Goal: Information Seeking & Learning: Learn about a topic

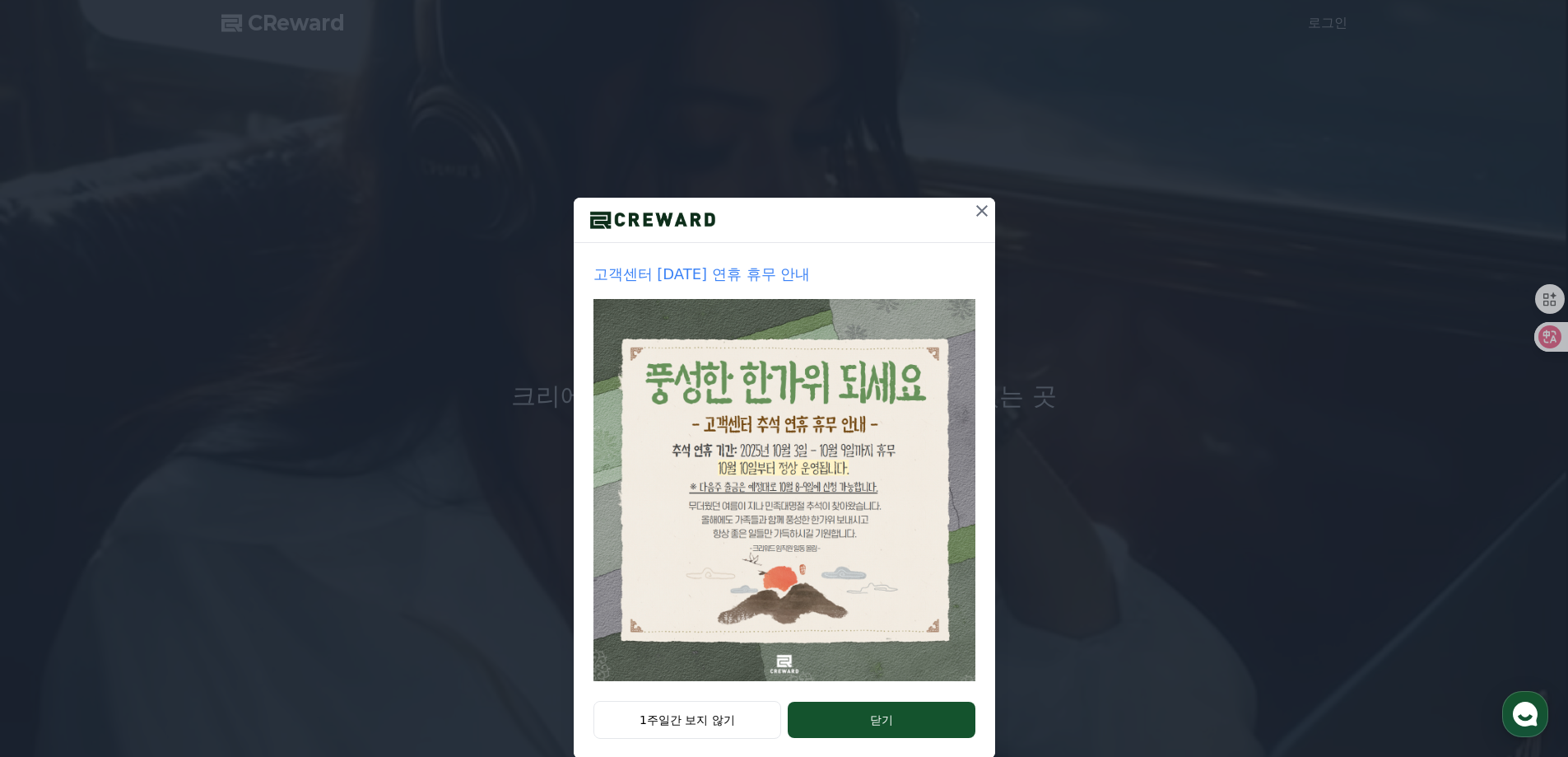
scroll to position [28, 0]
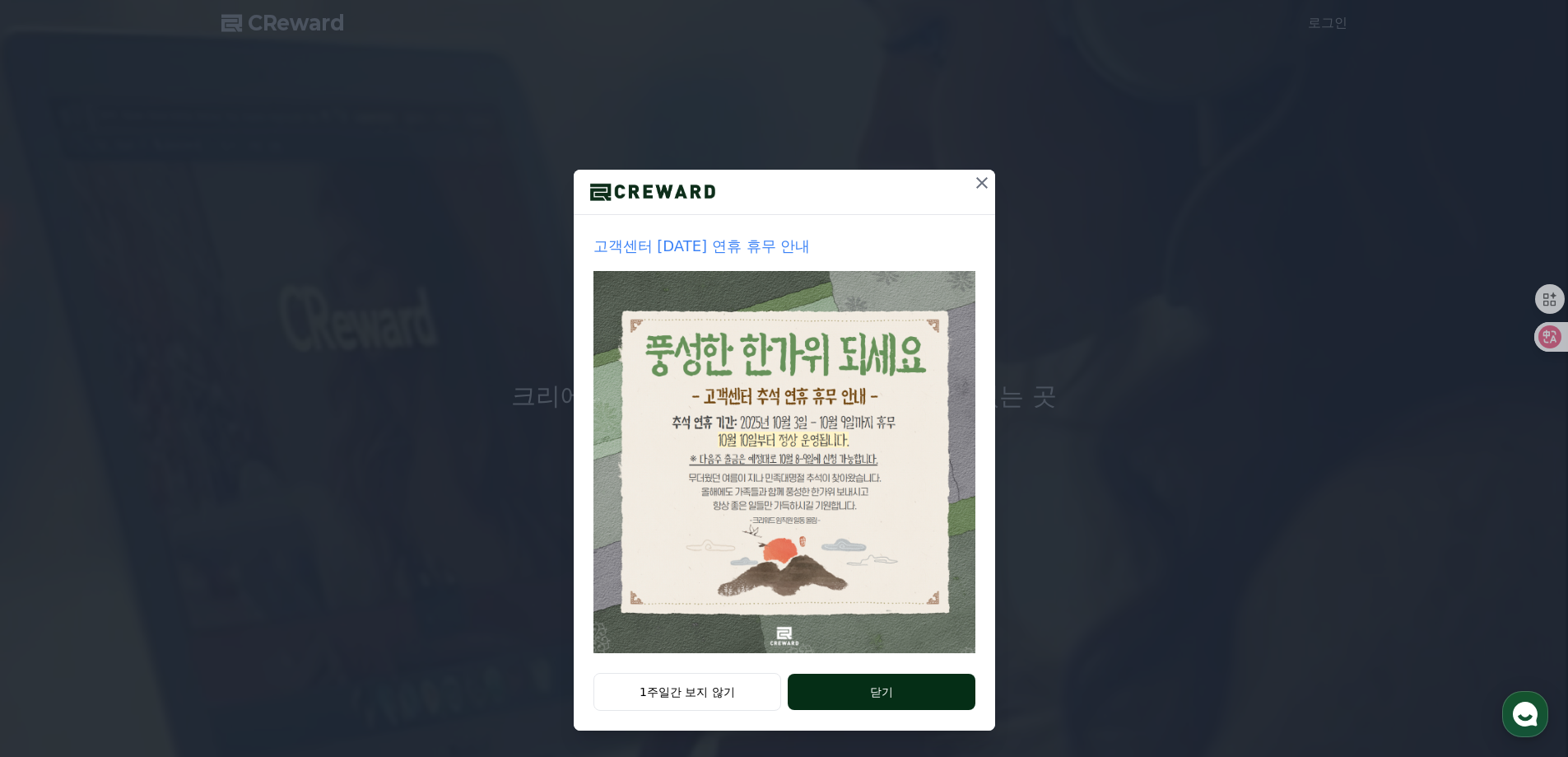
click at [912, 686] on button "닫기" at bounding box center [882, 693] width 187 height 37
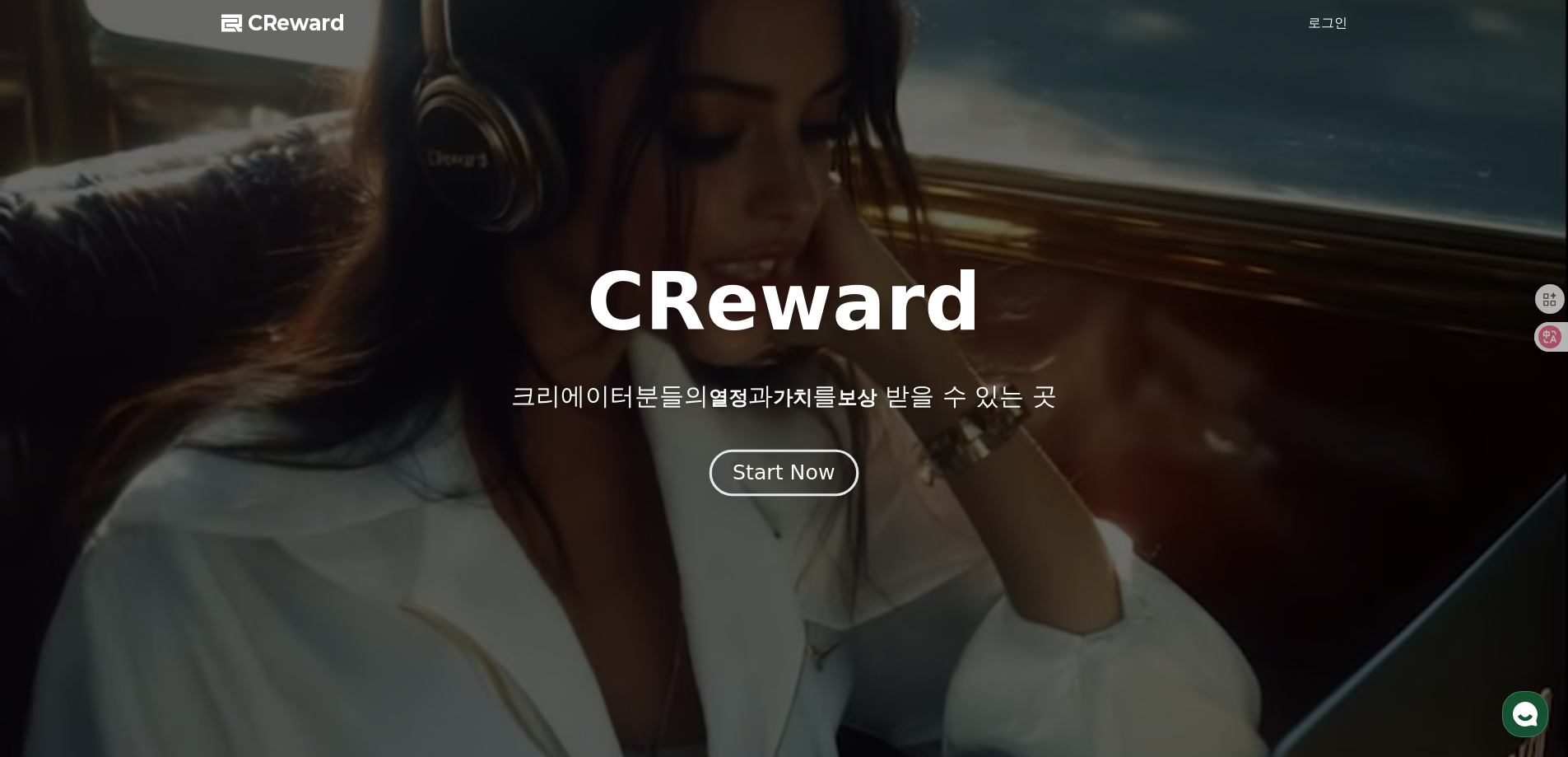
click at [754, 462] on div "Start Now" at bounding box center [784, 472] width 102 height 28
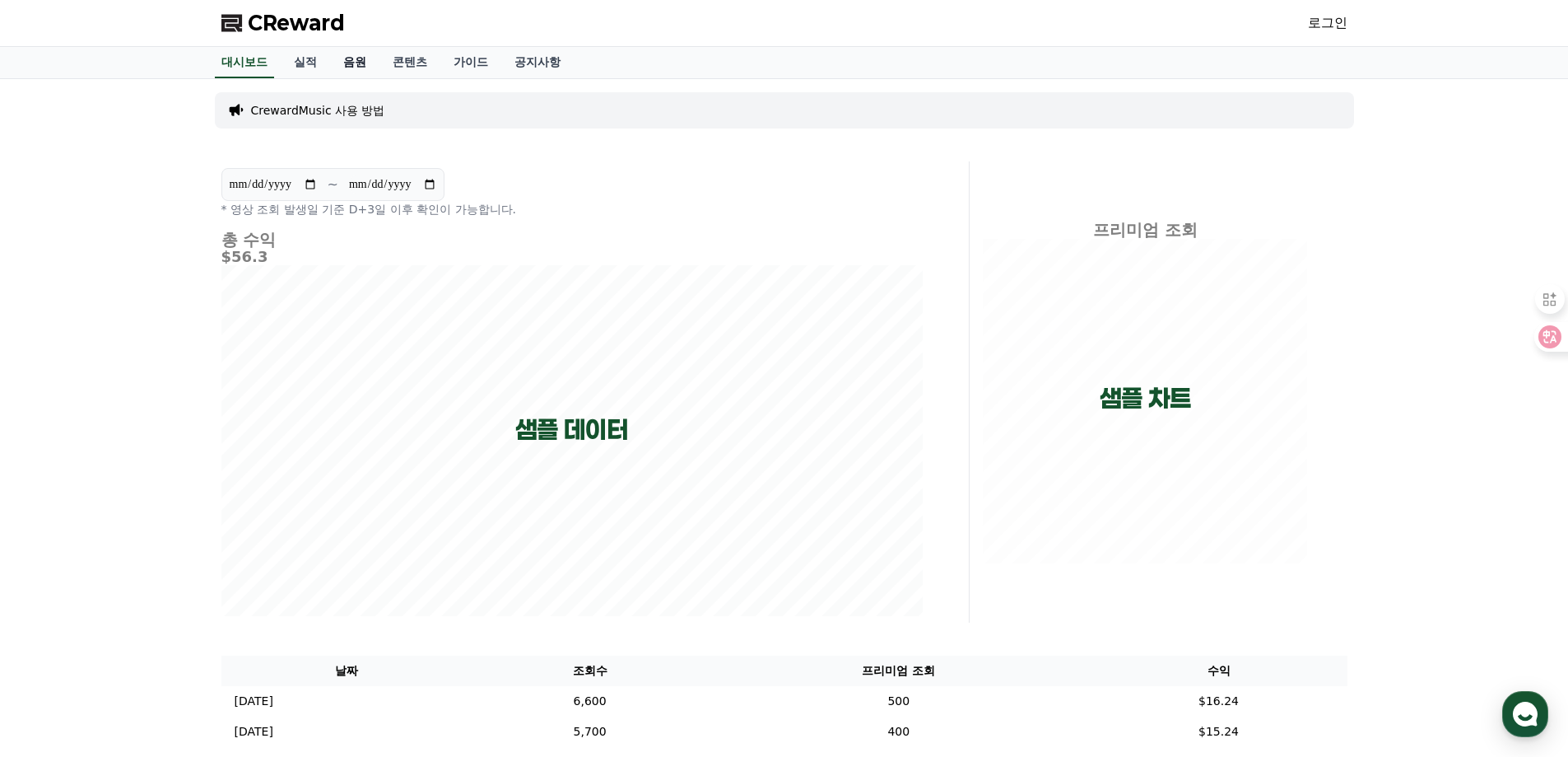
click at [348, 55] on link "음원" at bounding box center [354, 63] width 49 height 32
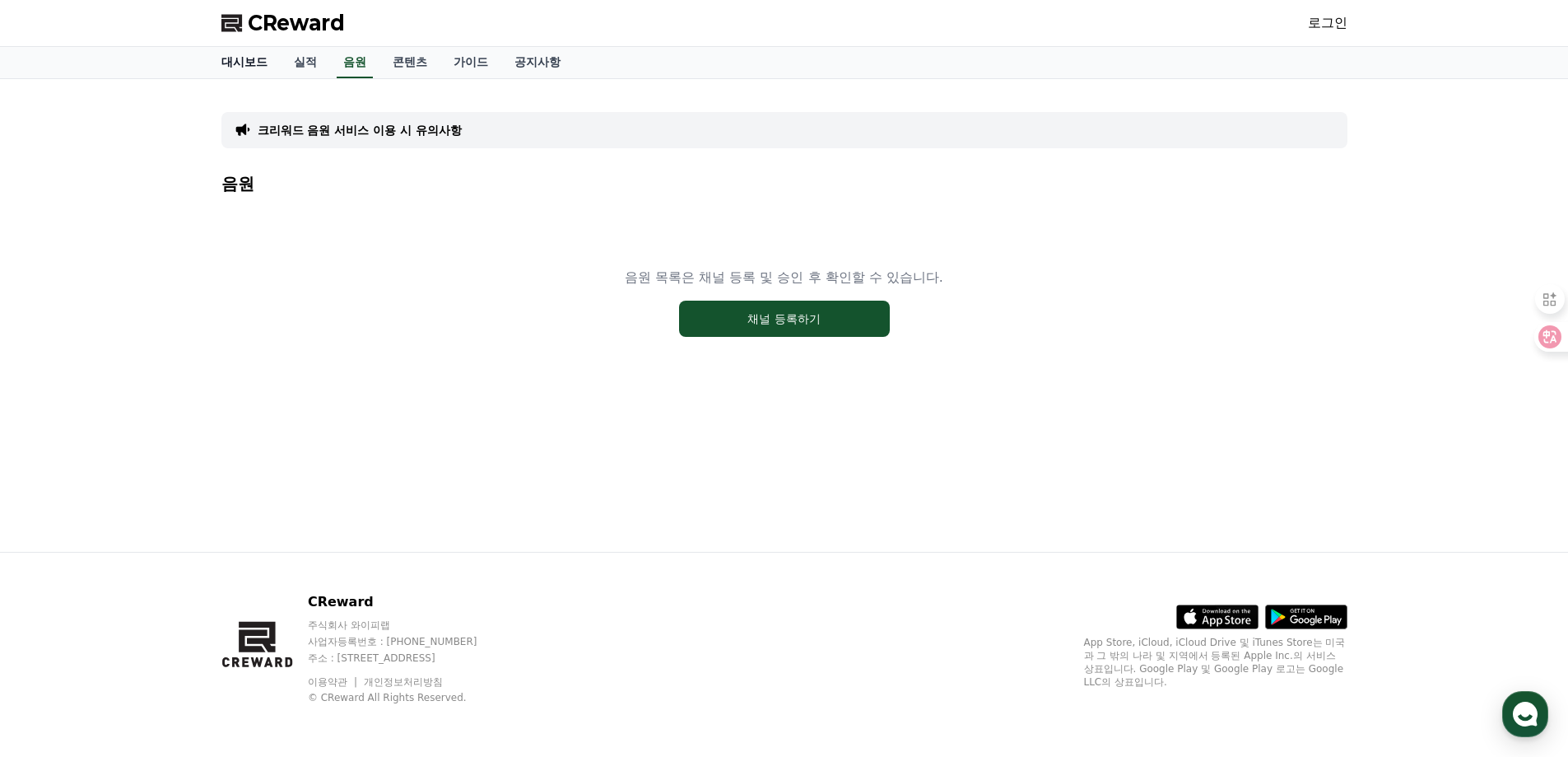
click at [252, 61] on link "대시보드" at bounding box center [244, 63] width 72 height 32
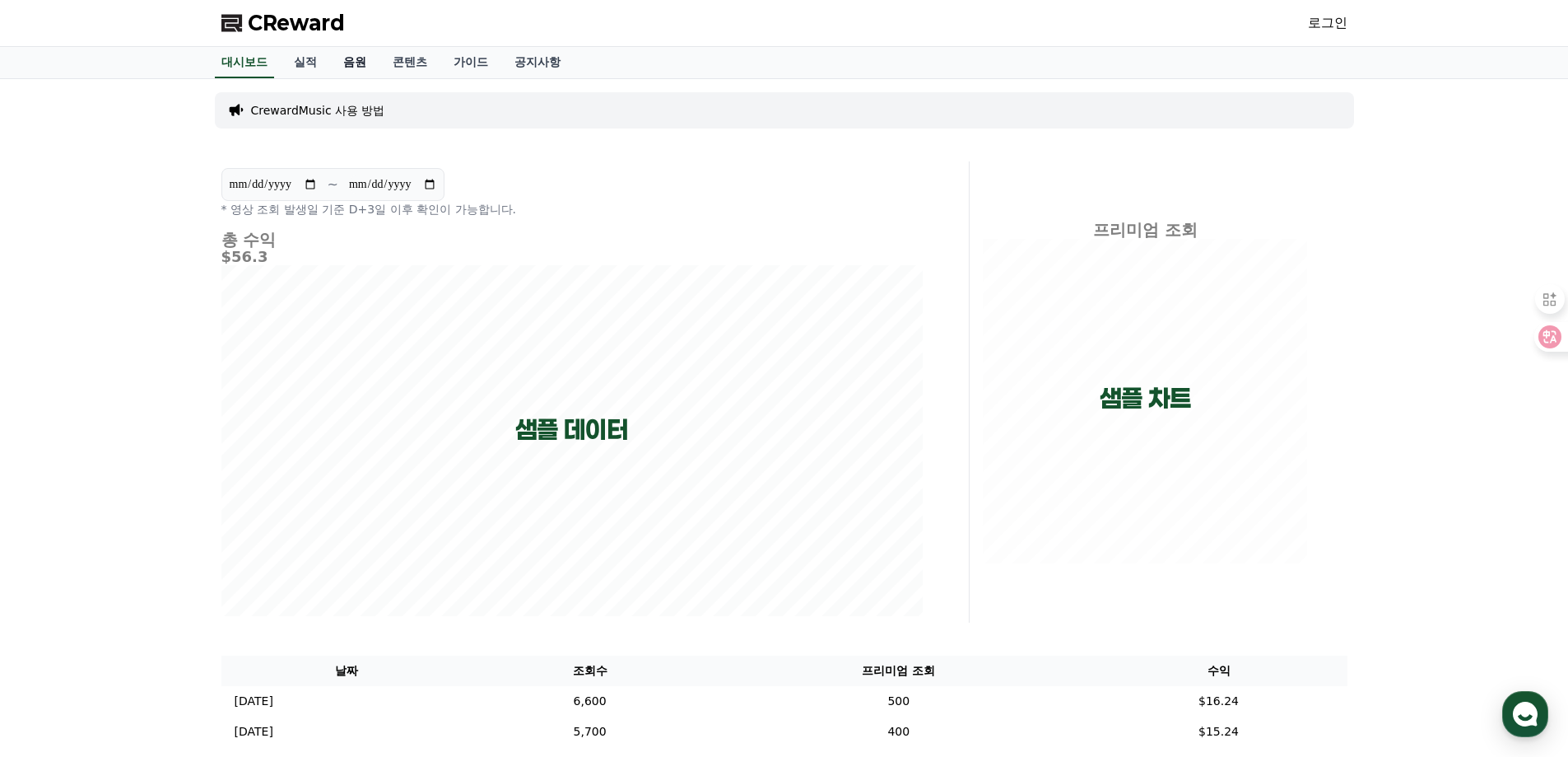
click at [359, 60] on link "음원" at bounding box center [354, 63] width 49 height 32
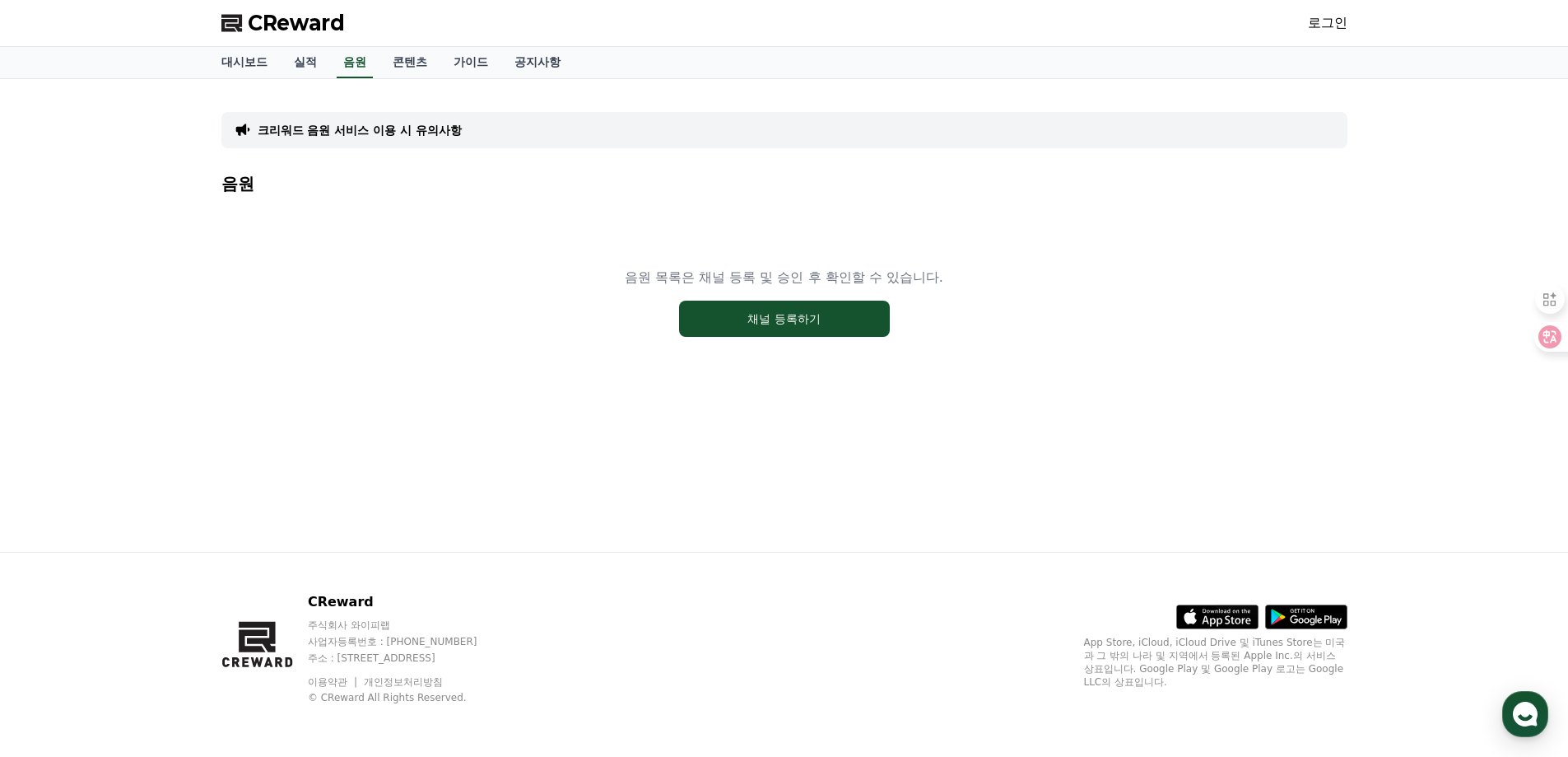
click at [382, 129] on p "크리워드 음원 서비스 이용 시 유의사항" at bounding box center [360, 130] width 204 height 16
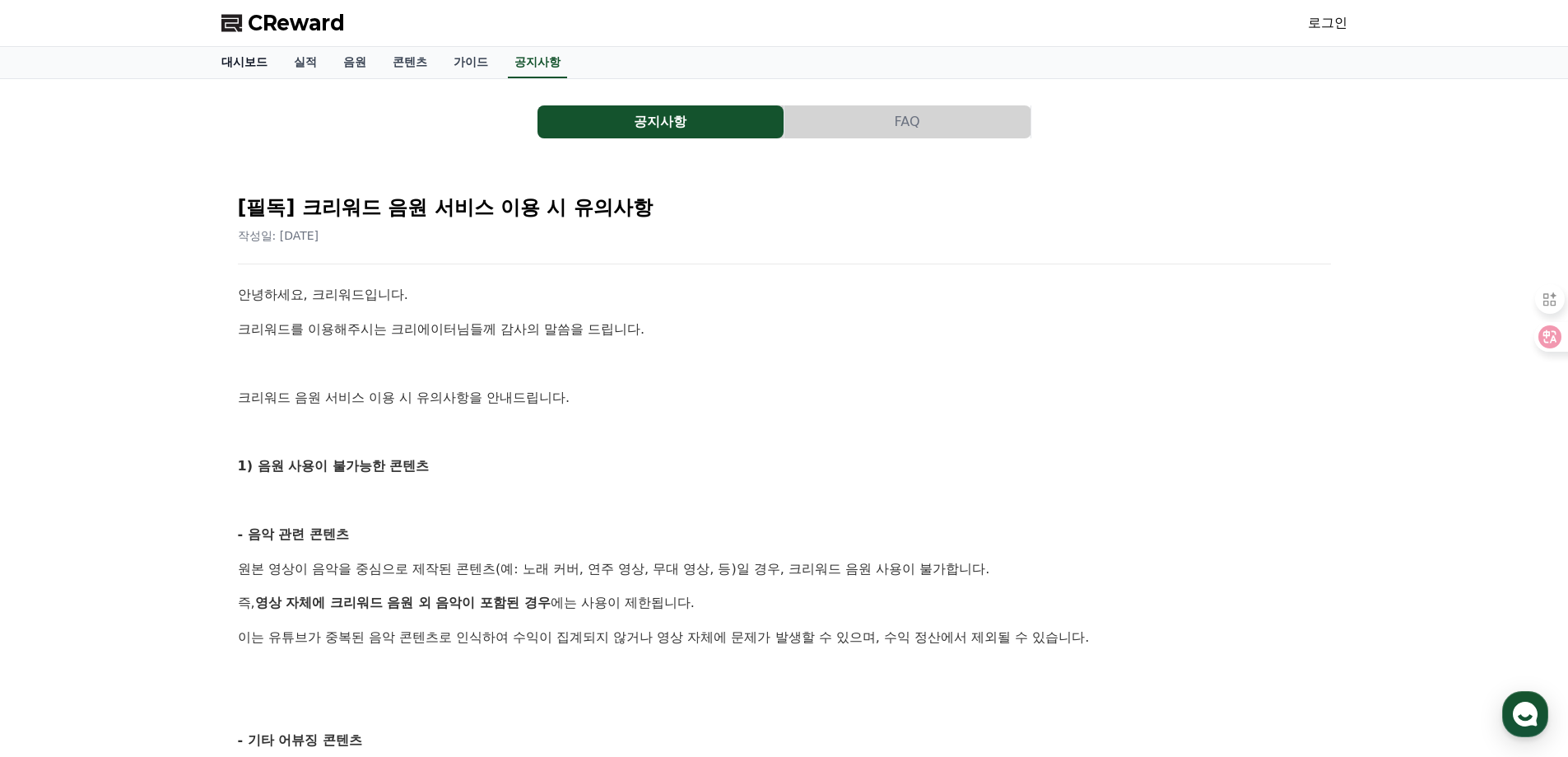
click at [252, 67] on link "대시보드" at bounding box center [244, 63] width 72 height 32
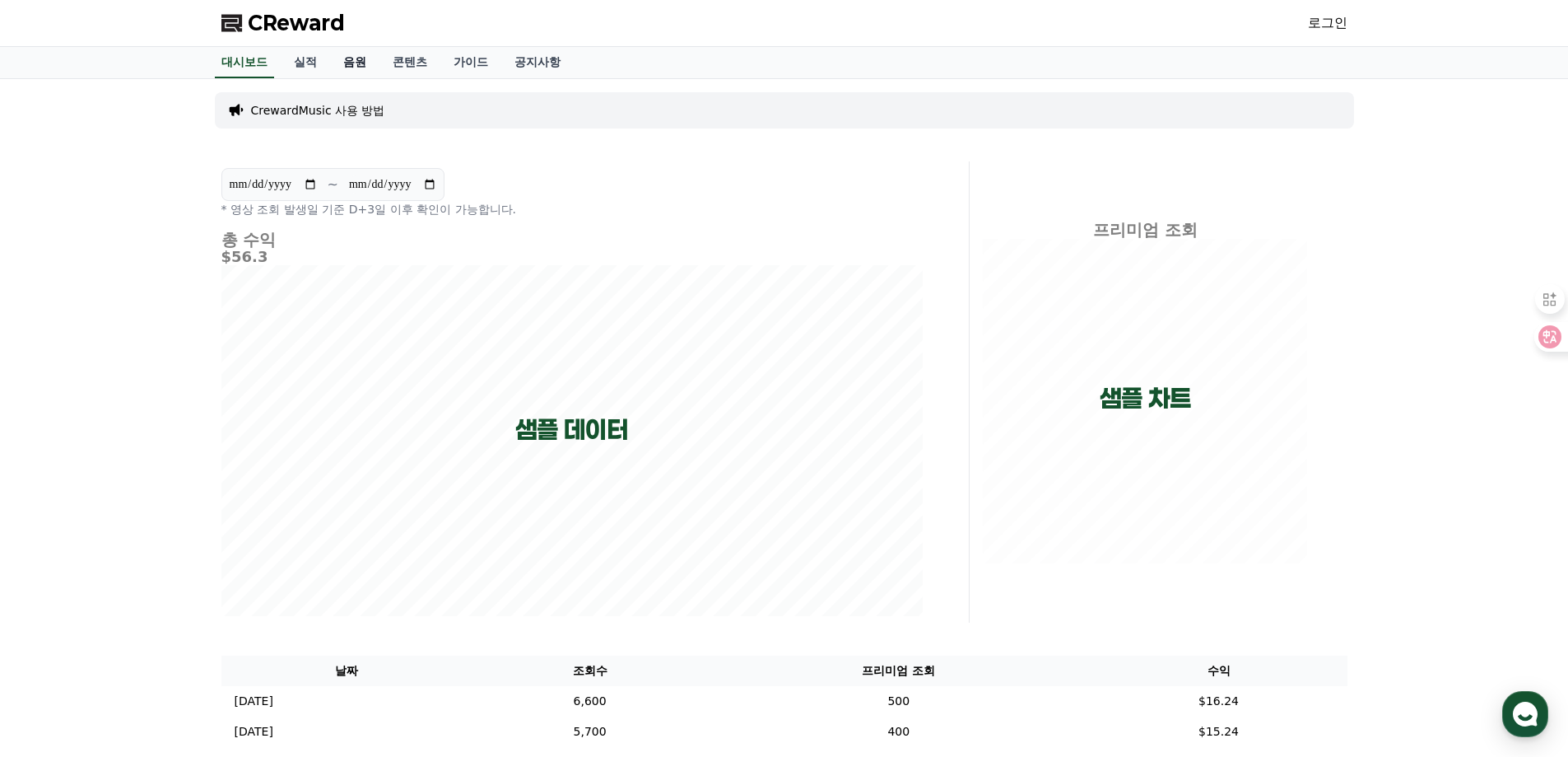
click at [359, 72] on link "음원" at bounding box center [354, 63] width 49 height 32
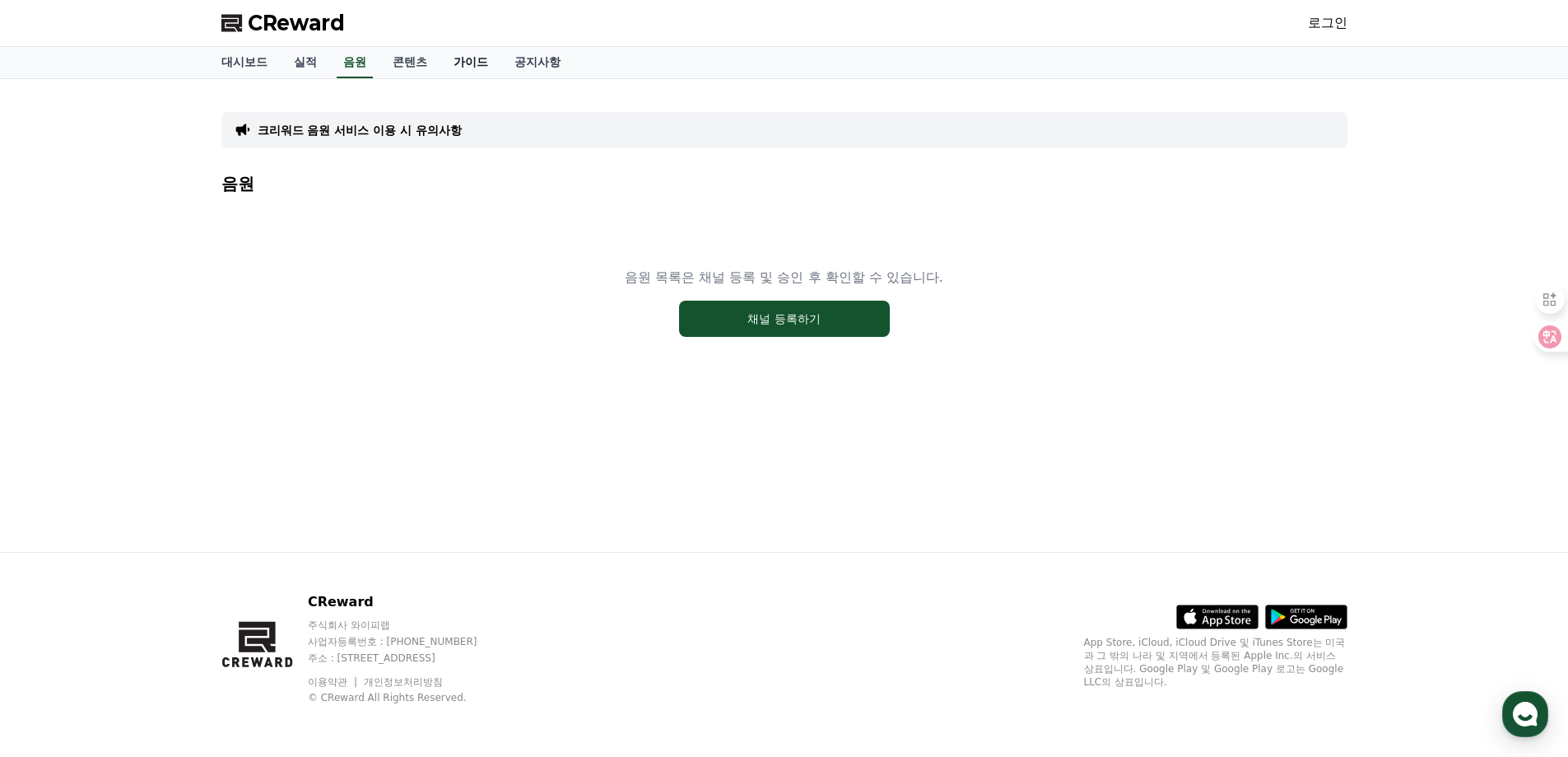
click at [487, 57] on link "가이드" at bounding box center [470, 63] width 61 height 32
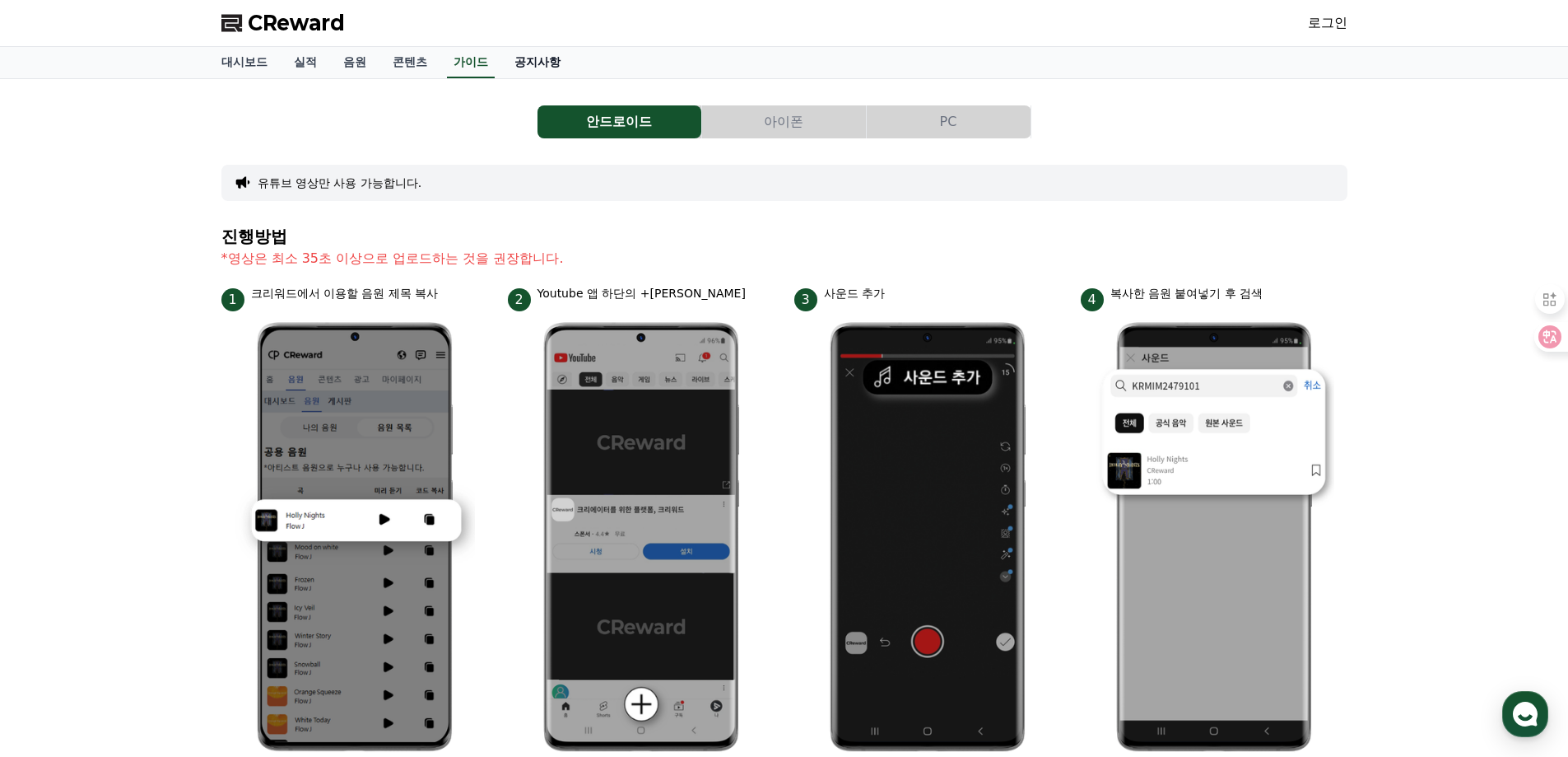
click at [527, 61] on link "공지사항" at bounding box center [537, 63] width 72 height 32
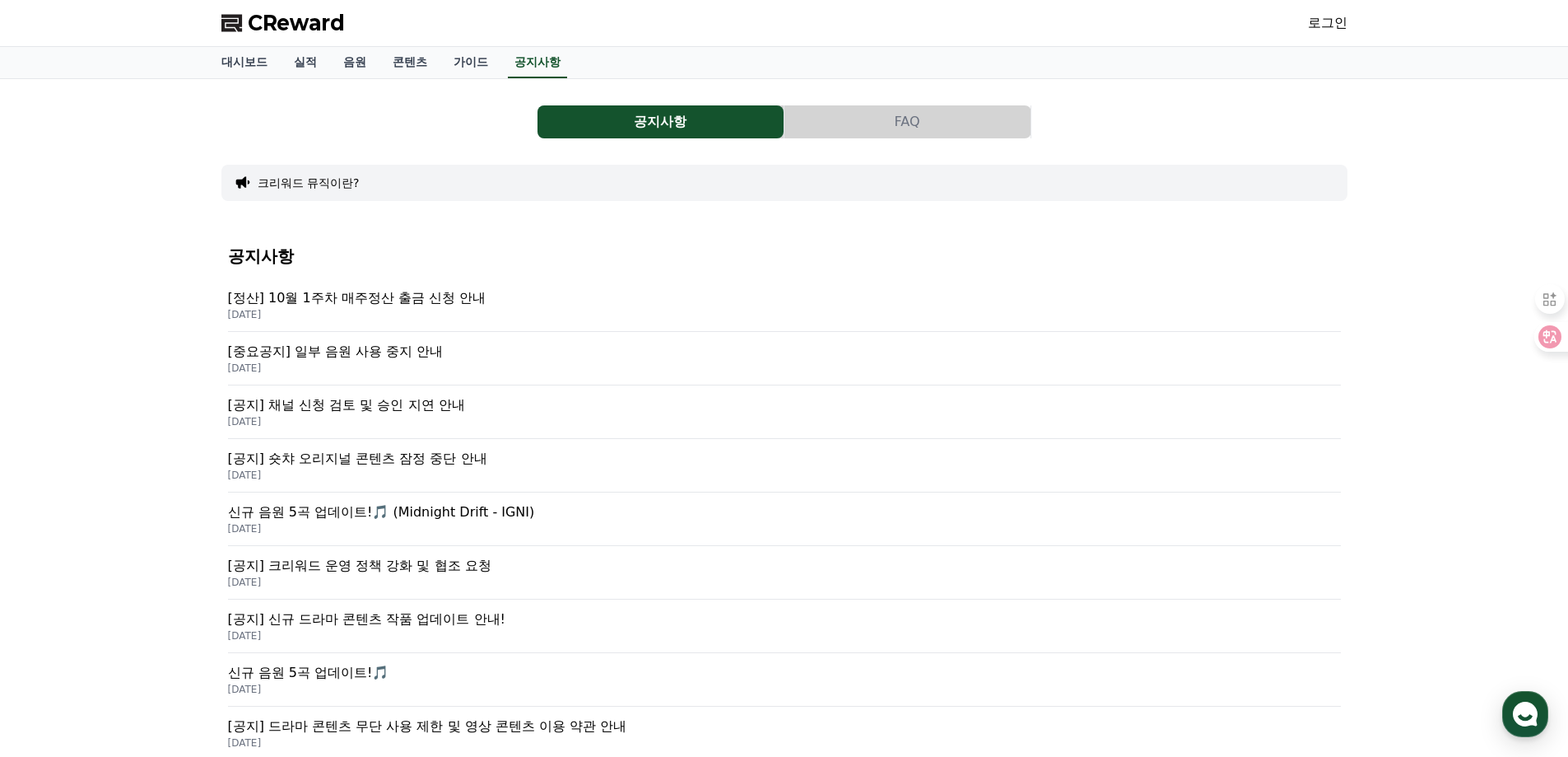
click at [399, 350] on p "[중요공지] 일부 음원 사용 중지 안내" at bounding box center [784, 351] width 1113 height 20
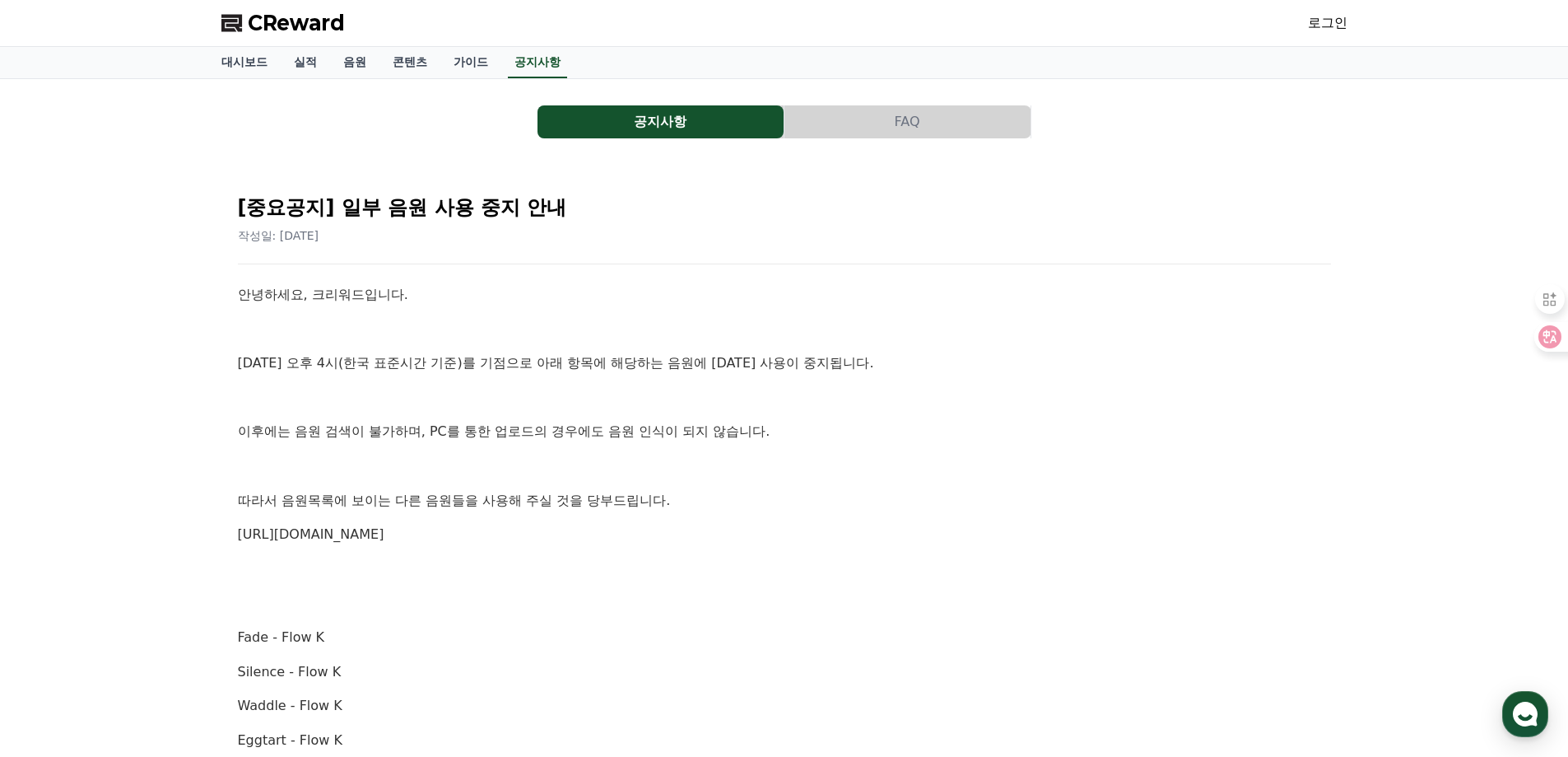
click at [445, 330] on p at bounding box center [784, 329] width 1093 height 21
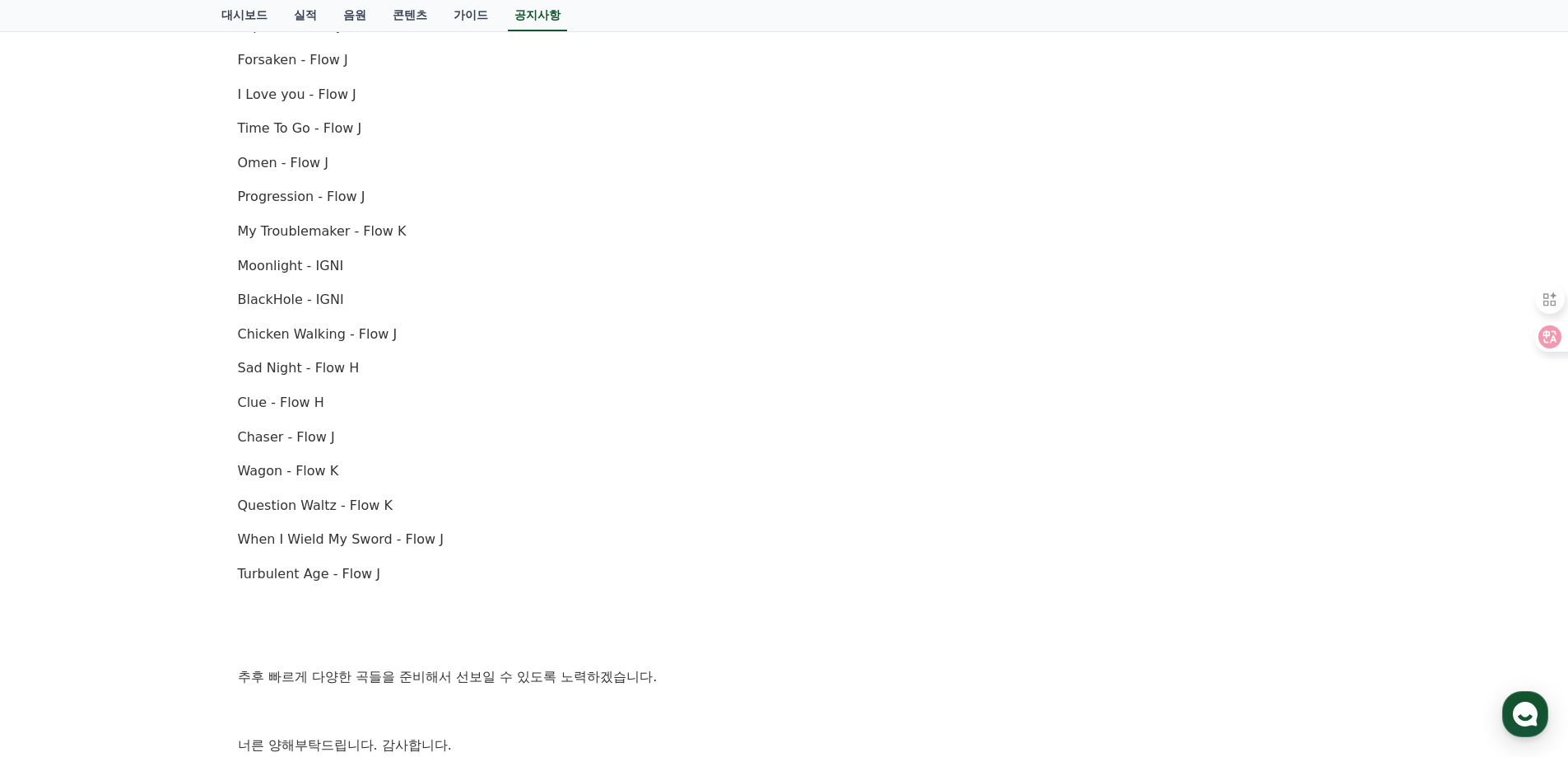
scroll to position [989, 0]
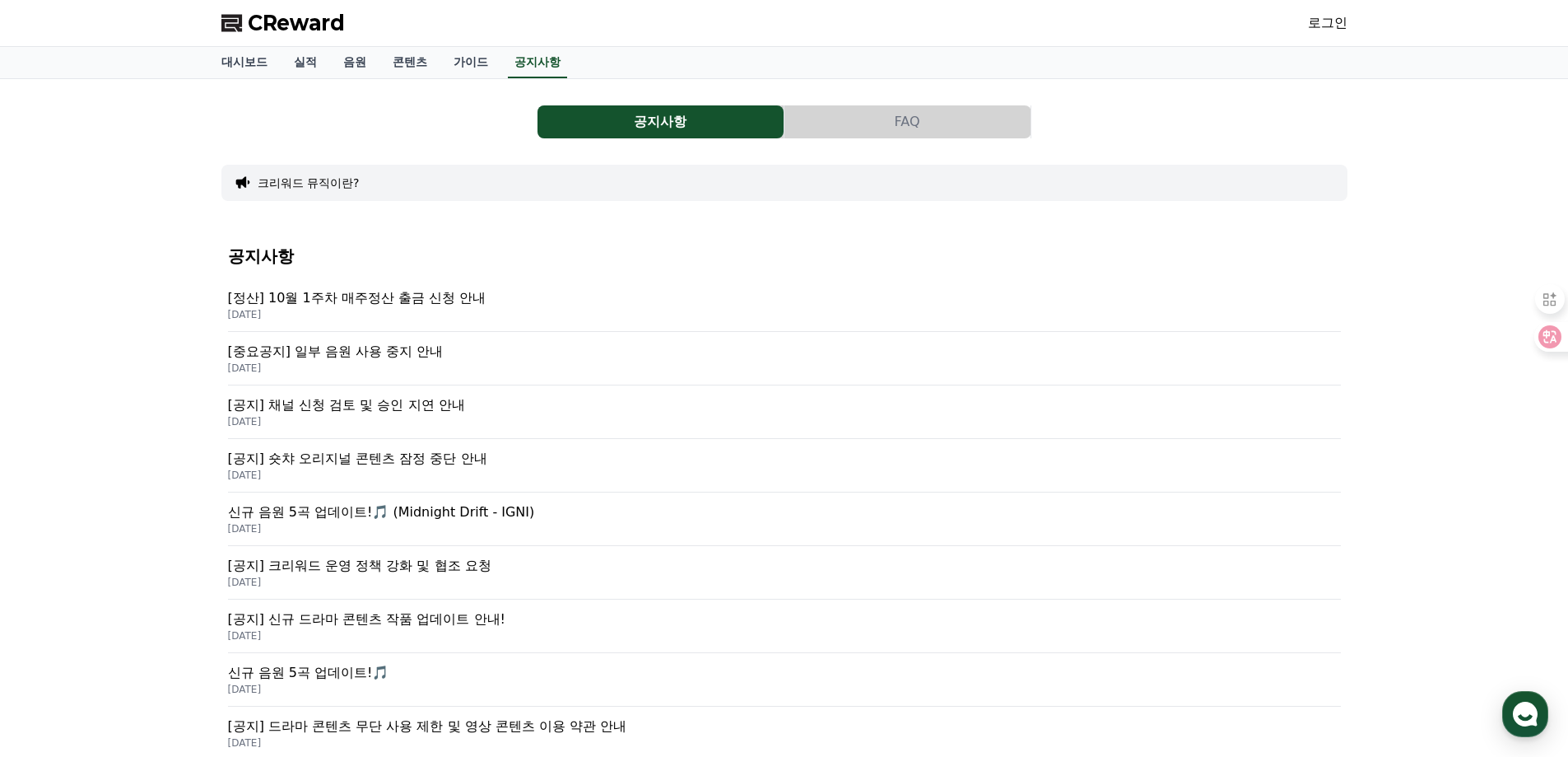
click at [452, 403] on p "[공지] 채널 신청 검토 및 승인 지연 안내" at bounding box center [784, 405] width 1113 height 20
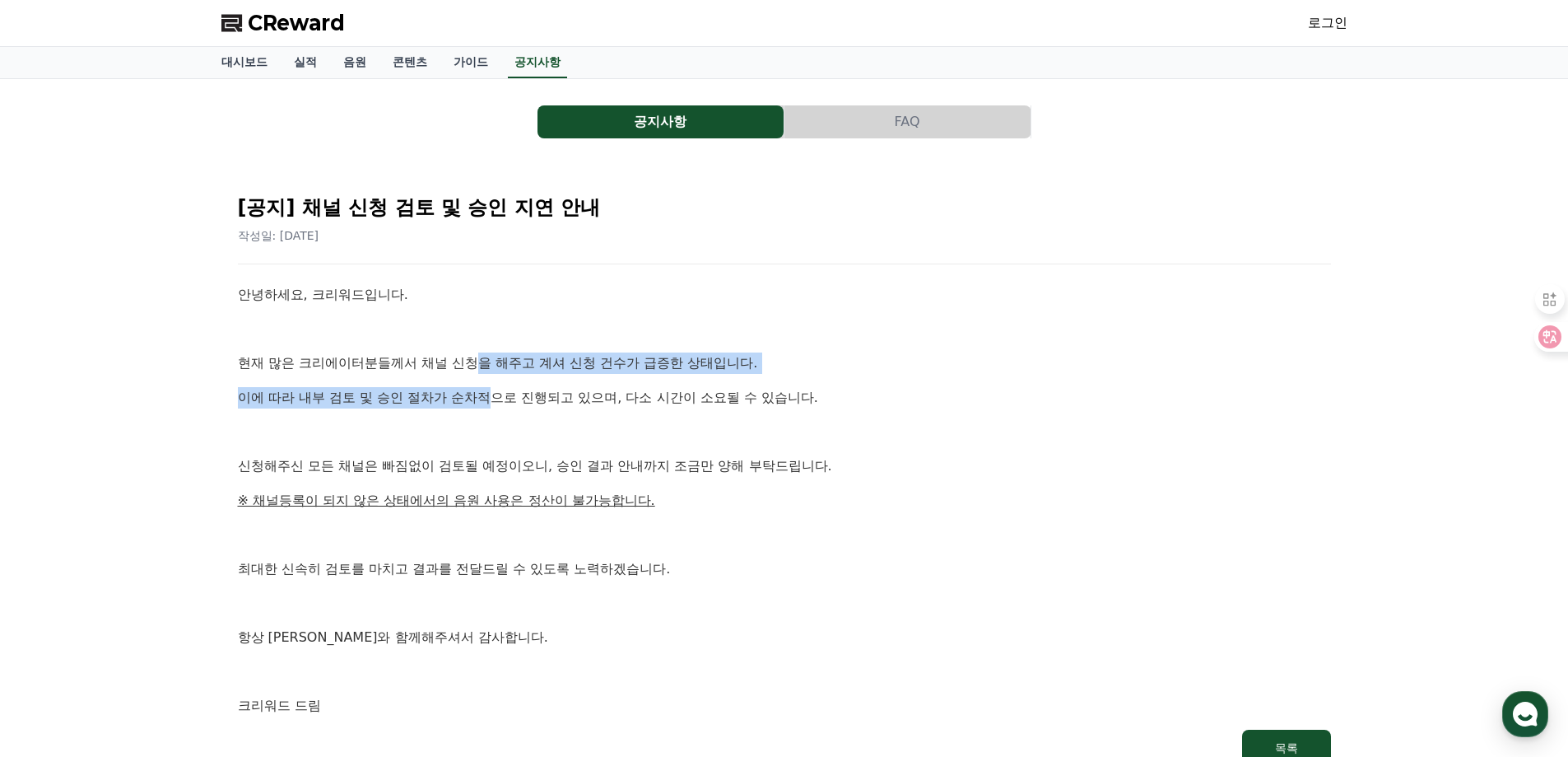
drag, startPoint x: 476, startPoint y: 366, endPoint x: 495, endPoint y: 387, distance: 28.3
click at [495, 387] on div "안녕하세요, 크리워드입니다. 현재 많은 크리에이터분들께서 채널 신청을 해주고 계셔 신청 건수가 급증한 상태입니다. 이에 따라 내부 검토 및 승…" at bounding box center [784, 500] width 1093 height 433
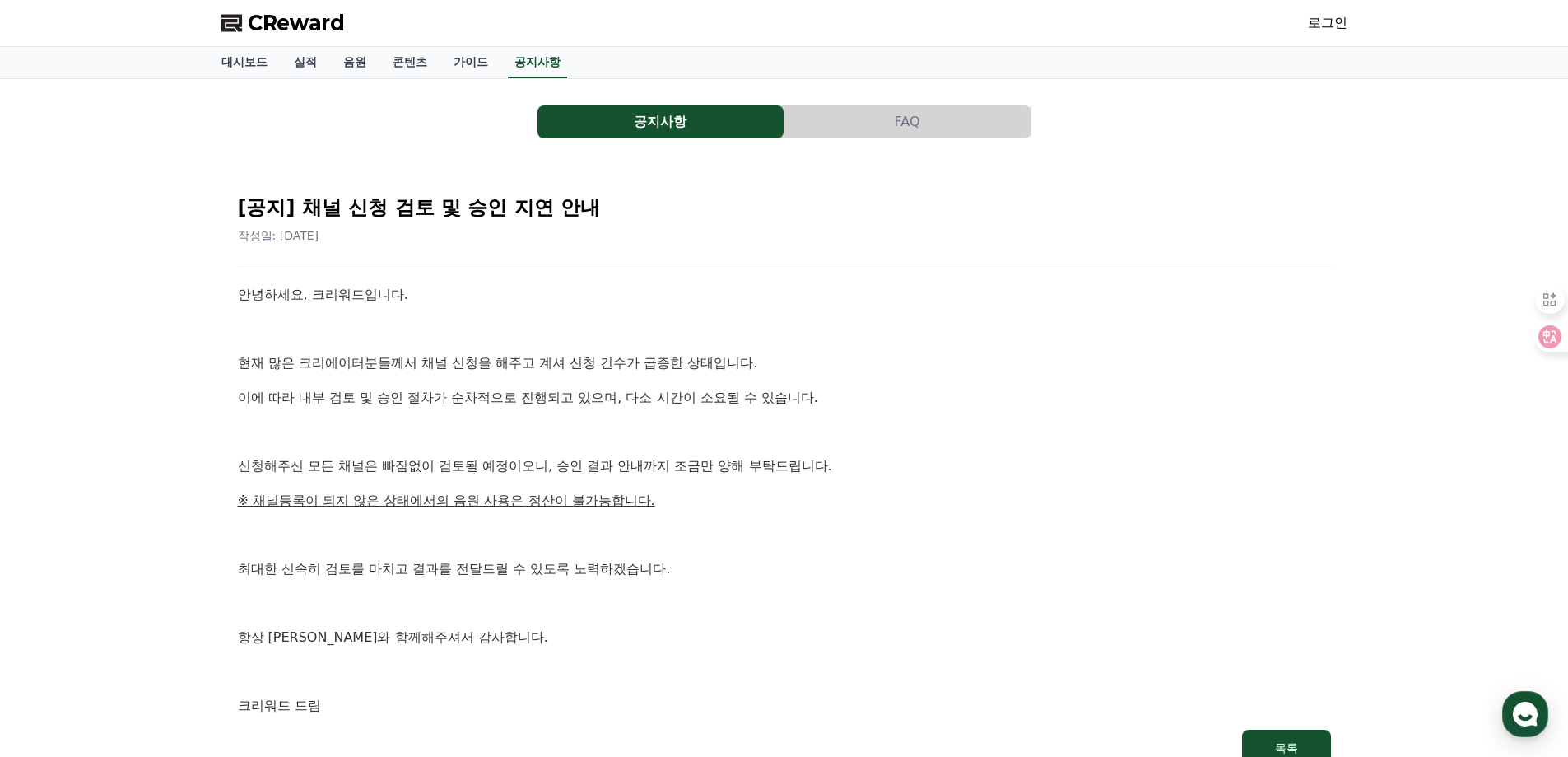
click at [564, 393] on p "이에 따라 내부 검토 및 승인 절차가 순차적으로 진행되고 있으며, 다소 시간이 소요될 수 있습니다." at bounding box center [784, 397] width 1093 height 21
click at [786, 488] on div "안녕하세요, 크리워드입니다. 현재 많은 크리에이터분들께서 채널 신청을 해주고 계셔 신청 건수가 급증한 상태입니다. 이에 따라 내부 검토 및 승…" at bounding box center [784, 500] width 1093 height 433
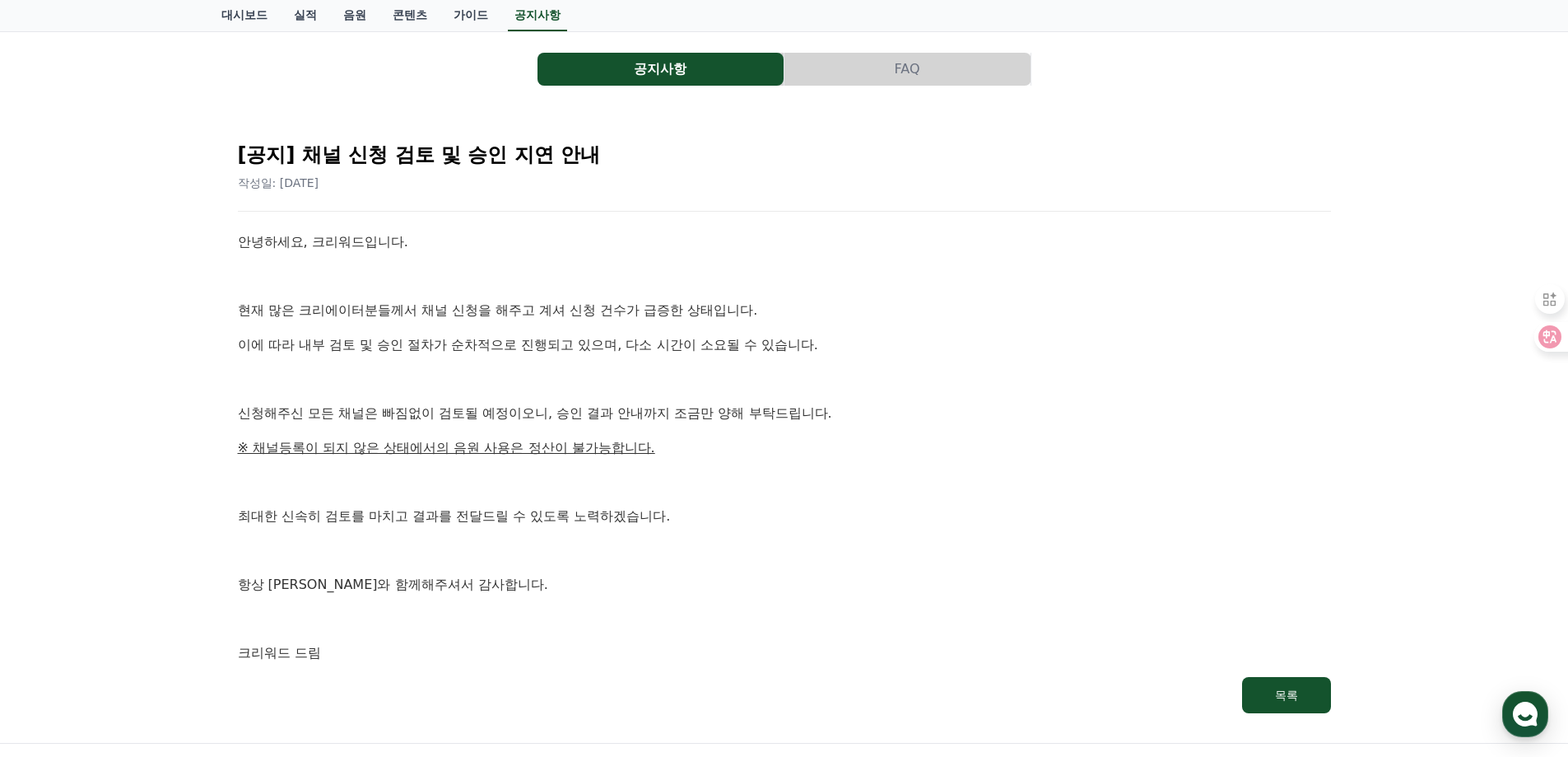
scroll to position [83, 0]
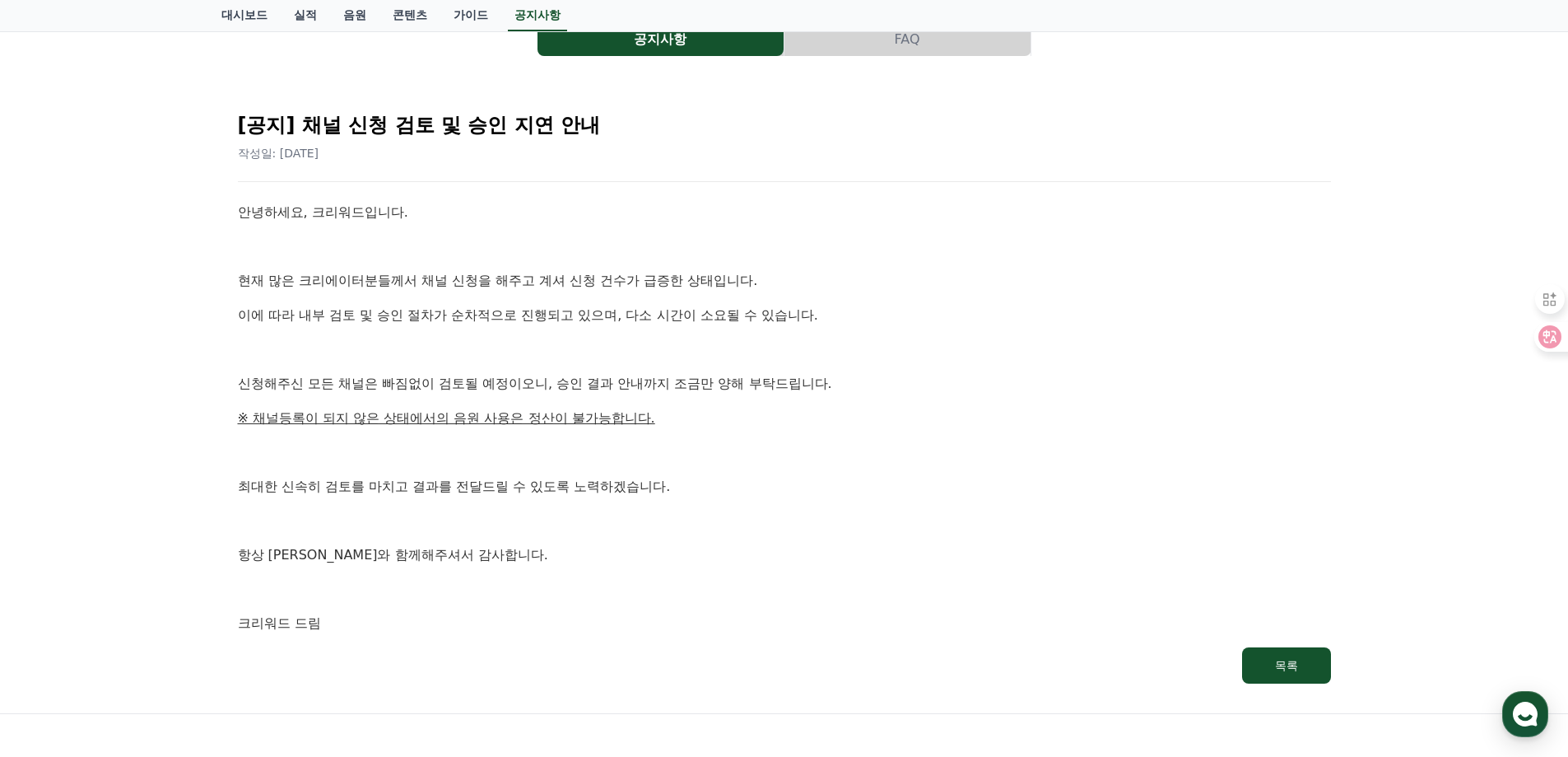
drag, startPoint x: 797, startPoint y: 485, endPoint x: 789, endPoint y: 479, distance: 10.0
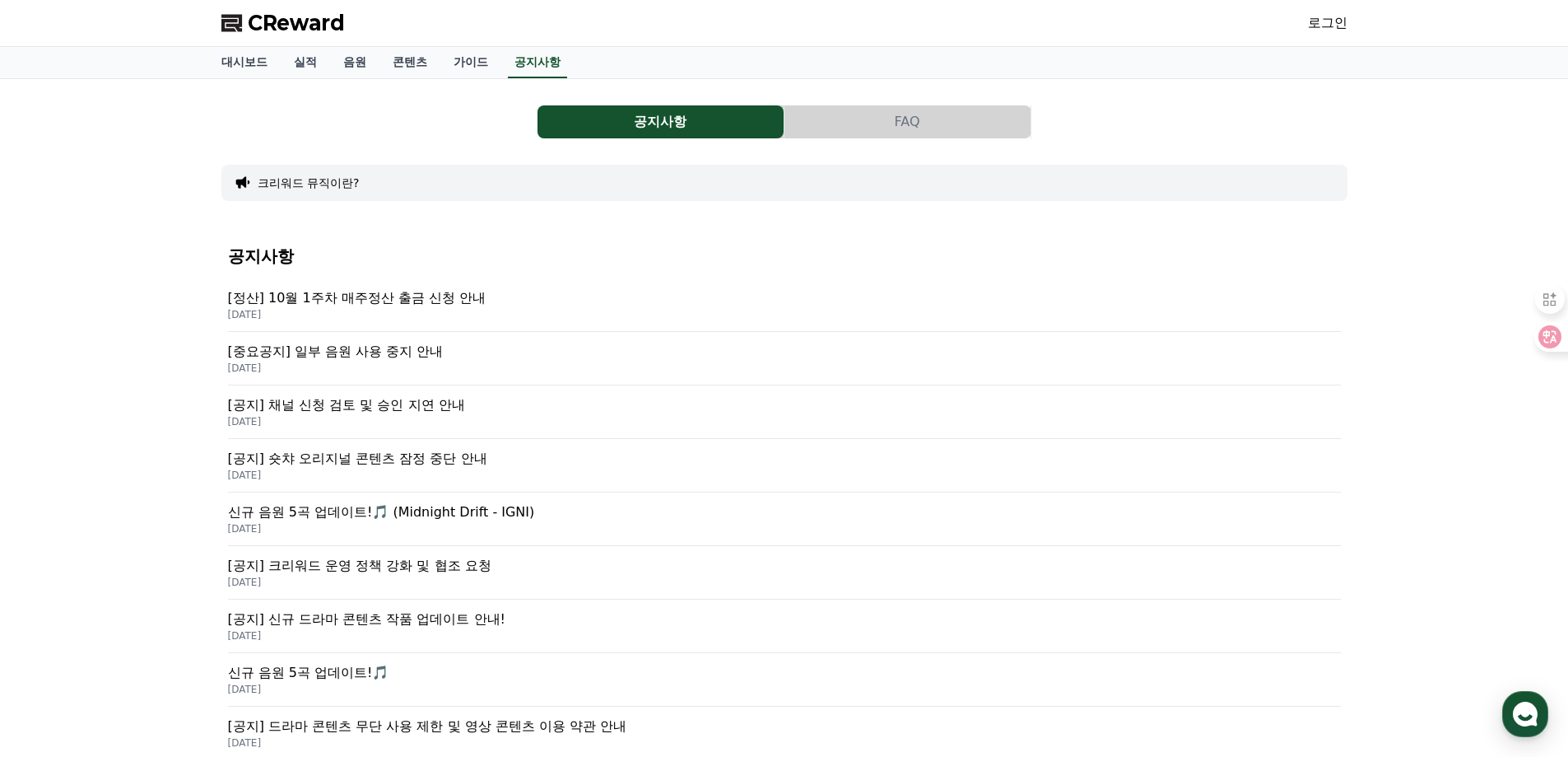
click at [406, 295] on p "[정산] 10월 1주차 매주정산 출금 신청 안내" at bounding box center [784, 298] width 1113 height 20
click at [404, 64] on link "콘텐츠" at bounding box center [410, 63] width 61 height 32
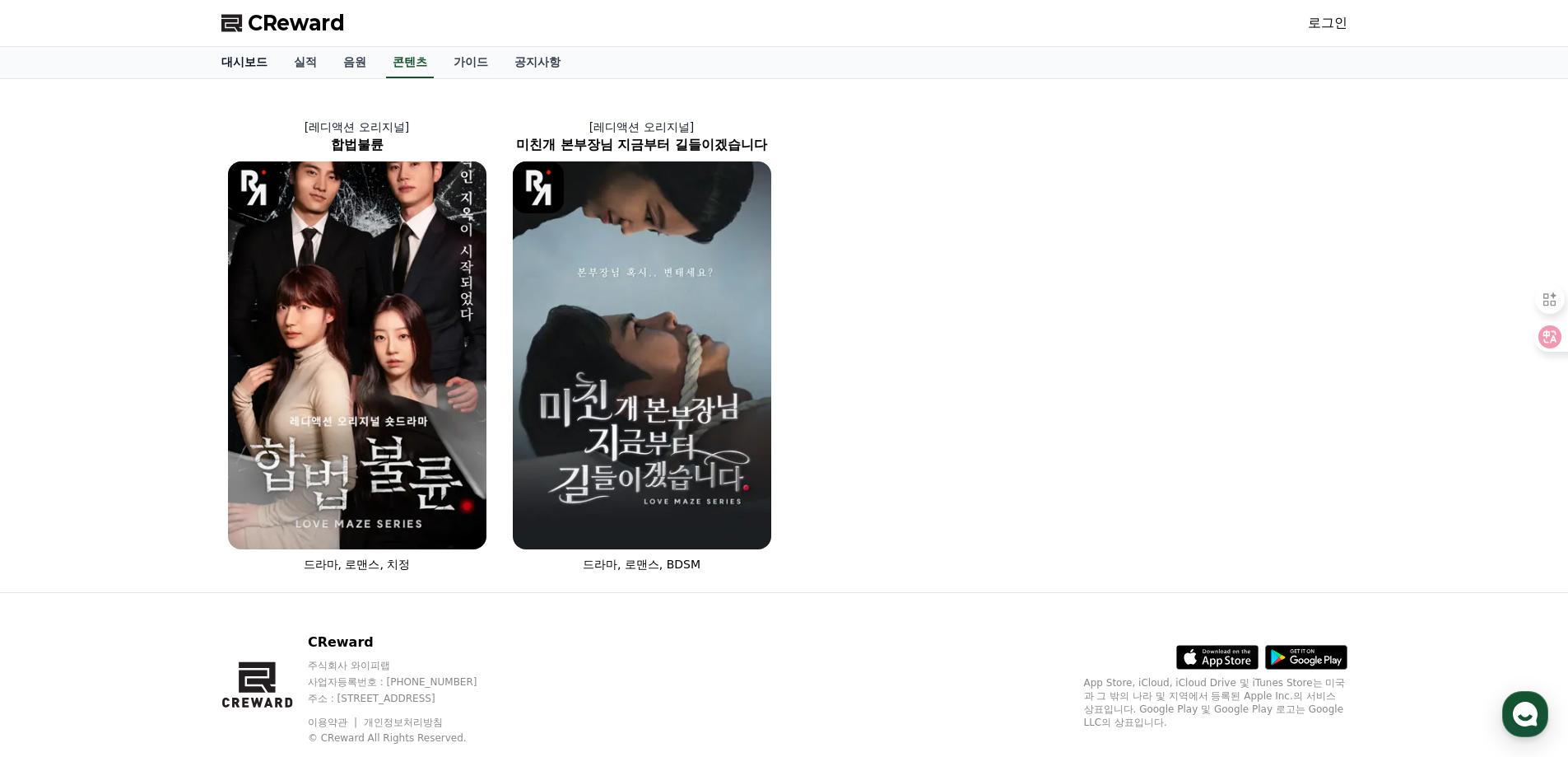
click at [239, 63] on link "대시보드" at bounding box center [244, 63] width 72 height 32
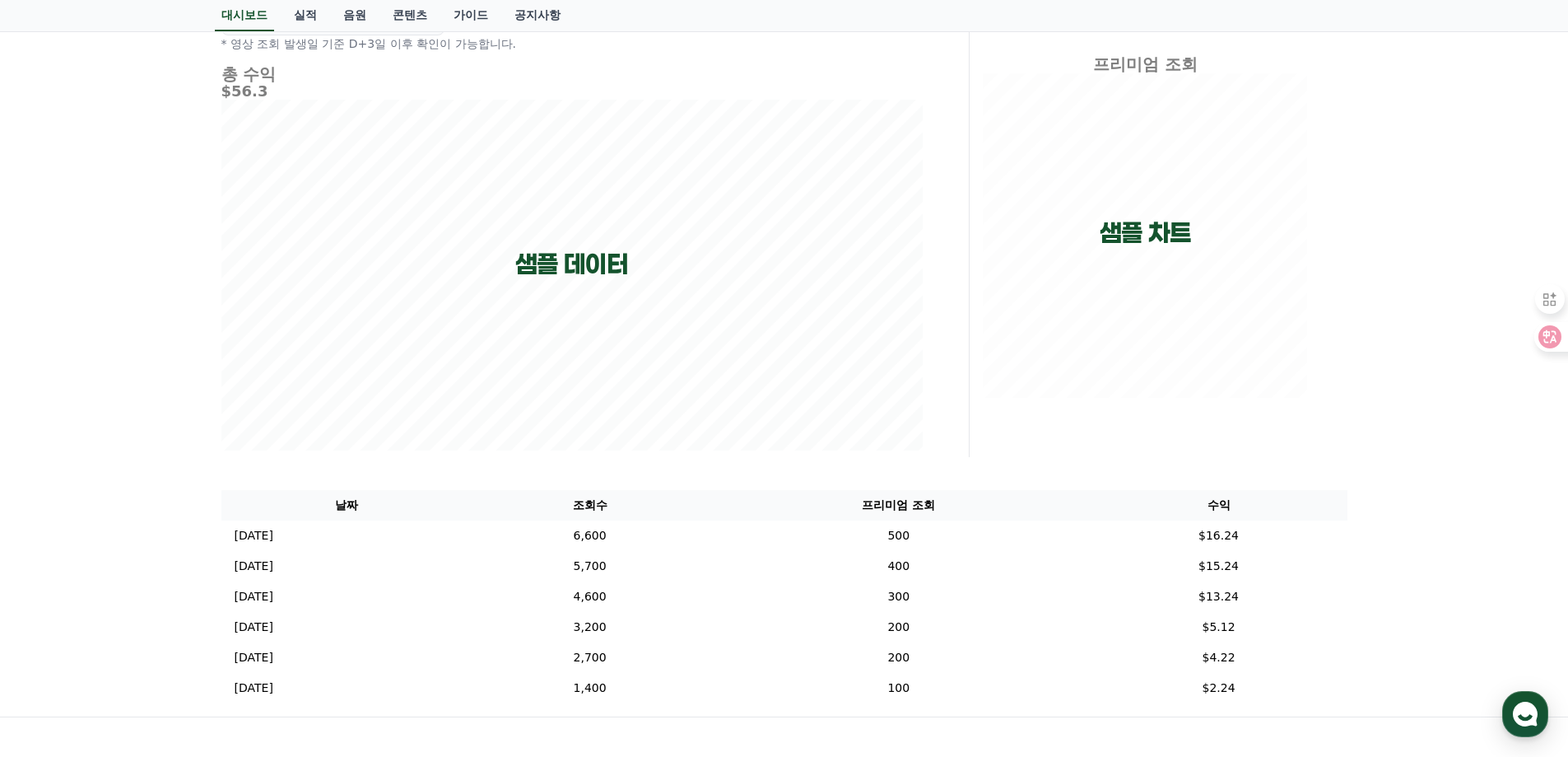
scroll to position [1, 0]
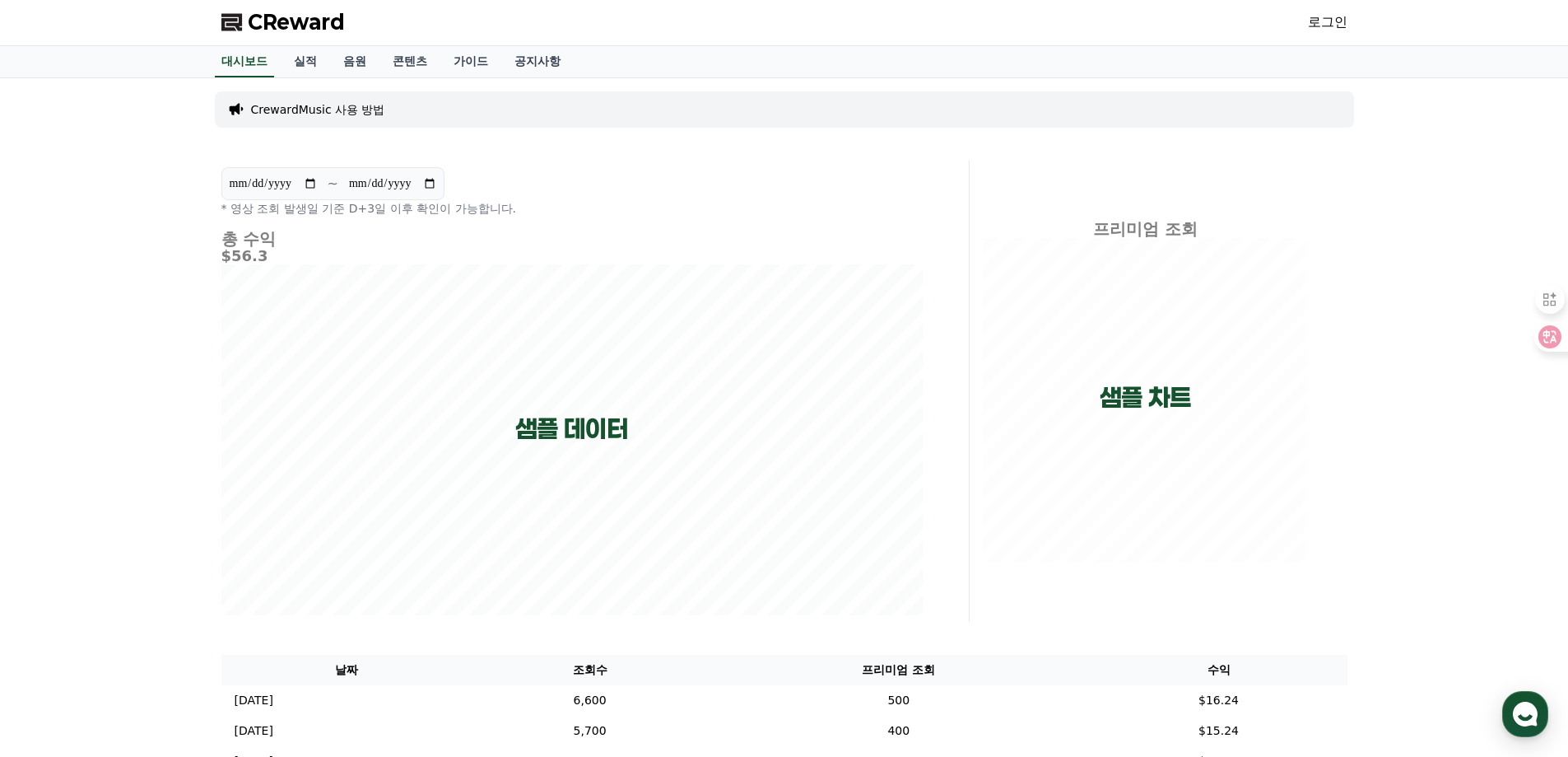
click at [1320, 20] on link "로그인" at bounding box center [1328, 22] width 39 height 20
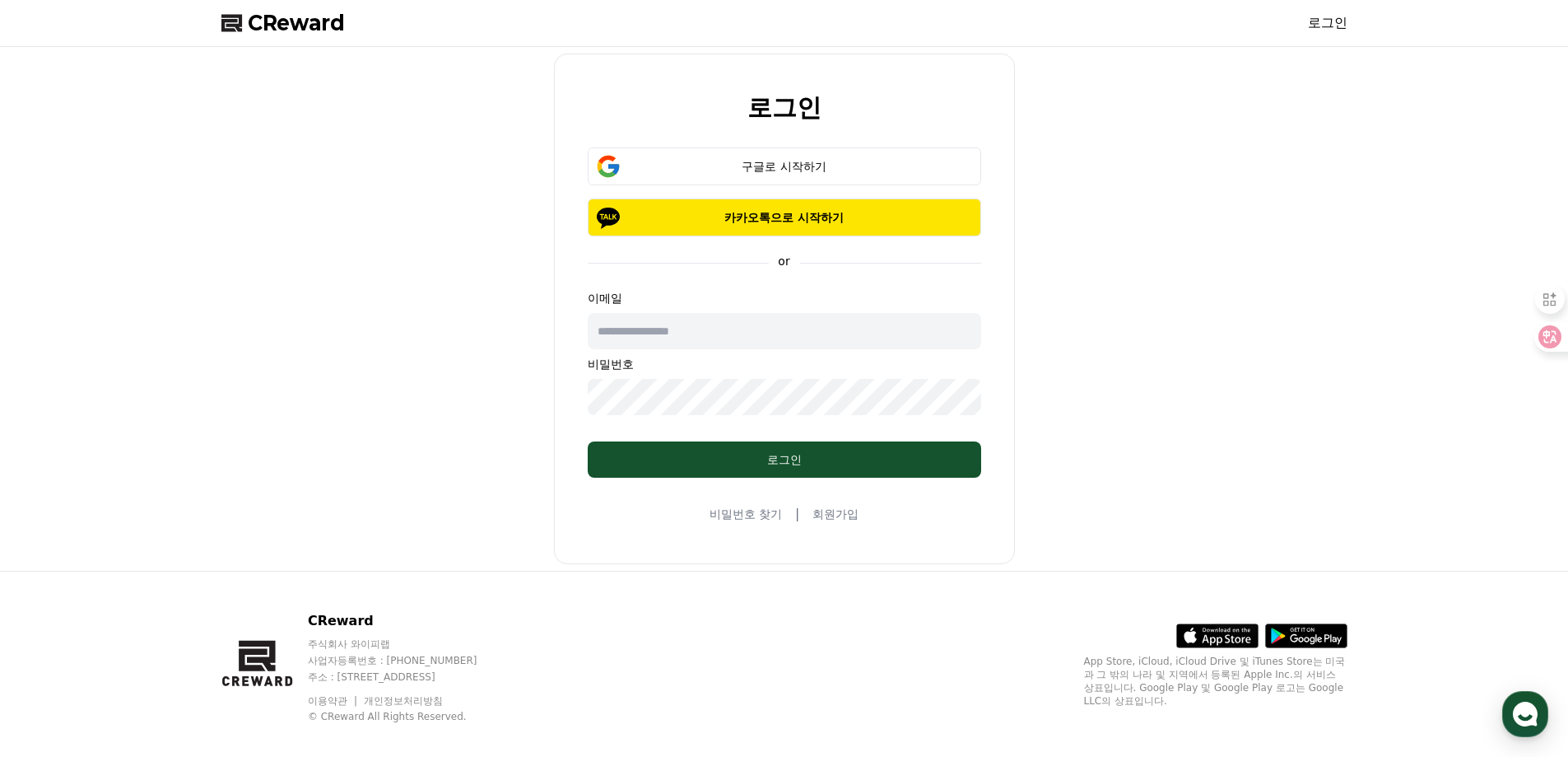
scroll to position [1, 0]
